Goal: Task Accomplishment & Management: Manage account settings

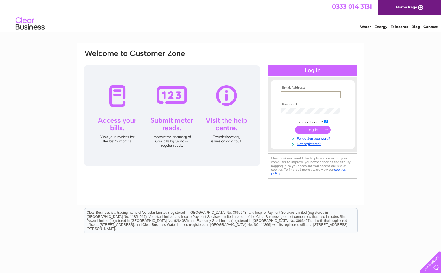
click at [285, 96] on input "text" at bounding box center [310, 94] width 60 height 7
type input "janenorris@hotmail.com"
click at [370, 122] on div "Email Address: janenorris@hotmail.com Password: Forgotten password?" at bounding box center [220, 173] width 441 height 260
click at [315, 126] on input "submit" at bounding box center [313, 130] width 36 height 8
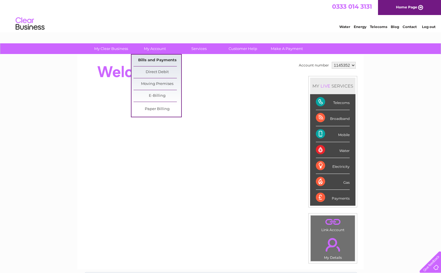
click at [152, 58] on link "Bills and Payments" at bounding box center [157, 61] width 48 height 12
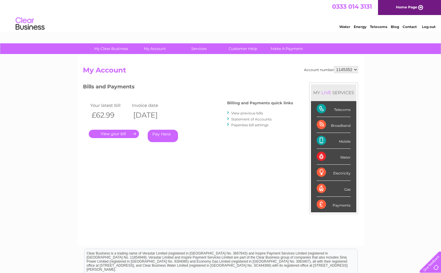
click at [245, 113] on link "View previous bills" at bounding box center [247, 113] width 32 height 4
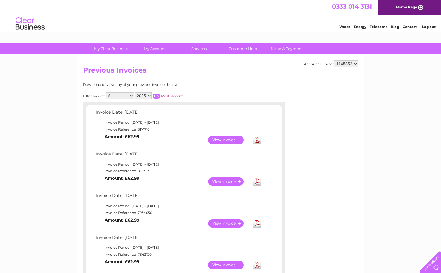
click at [216, 221] on link "View" at bounding box center [229, 223] width 42 height 8
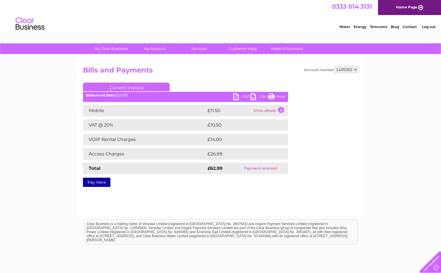
click at [264, 110] on td "Show details" at bounding box center [270, 111] width 36 height 12
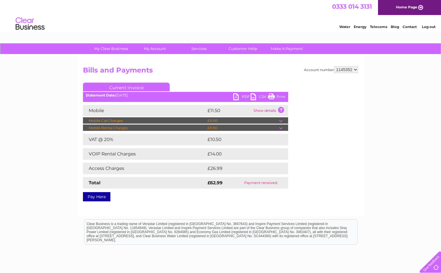
click at [279, 96] on link "Print" at bounding box center [276, 97] width 17 height 8
